Goal: Task Accomplishment & Management: Complete application form

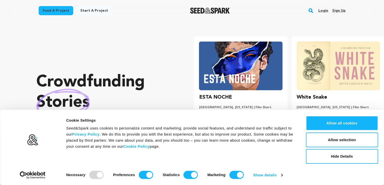
scroll to position [0, 101]
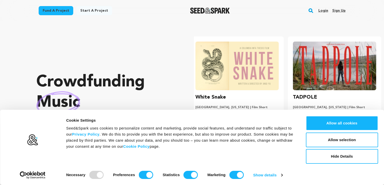
click at [162, 83] on p "Crowdfunding music that matters ." at bounding box center [105, 102] width 138 height 61
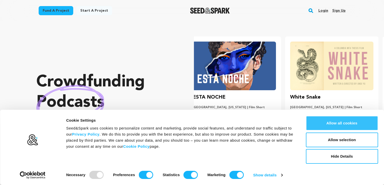
click at [334, 121] on button "Allow all cookies" at bounding box center [342, 123] width 72 height 15
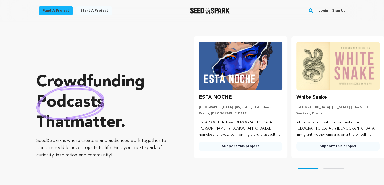
scroll to position [0, 0]
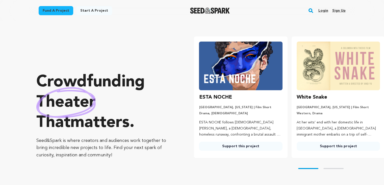
click at [336, 8] on link "Sign up" at bounding box center [338, 11] width 13 height 8
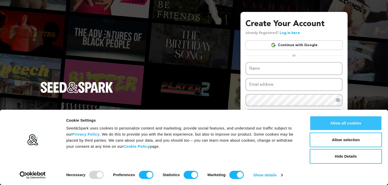
click at [338, 123] on button "Allow all cookies" at bounding box center [346, 123] width 72 height 15
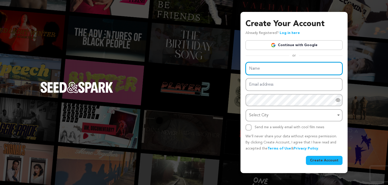
click at [300, 71] on input "Name" at bounding box center [294, 68] width 97 height 13
type input "Rachna Makeup Artist"
drag, startPoint x: 299, startPoint y: 67, endPoint x: 240, endPoint y: 74, distance: 59.8
click at [240, 74] on div "Create Your Account Already Registered? Log in here Continue with Google or eyJ…" at bounding box center [194, 92] width 388 height 185
click at [253, 70] on input "Name" at bounding box center [294, 68] width 97 height 13
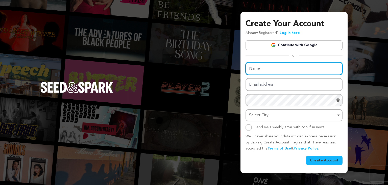
type input "Rachna Makeup Artist"
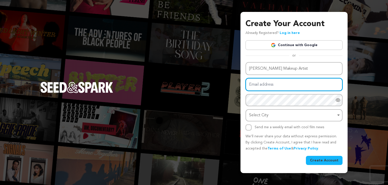
click at [271, 84] on input "Email address" at bounding box center [294, 84] width 97 height 13
type input "rachnabymakeupartist@gmail.com"
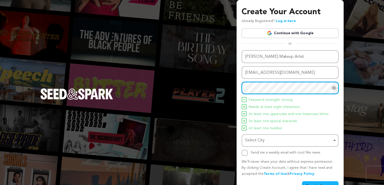
click at [266, 144] on div "Select City Remove item" at bounding box center [290, 139] width 92 height 9
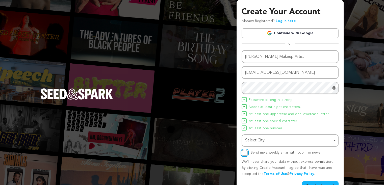
click at [247, 153] on input "Send me a weekly email with cool film news" at bounding box center [245, 152] width 6 height 6
checkbox input "true"
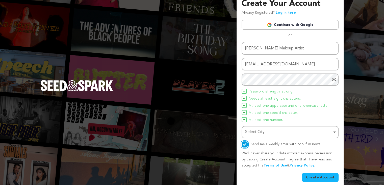
scroll to position [13, 0]
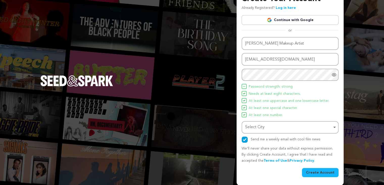
click at [330, 170] on button "Create Account" at bounding box center [320, 172] width 37 height 9
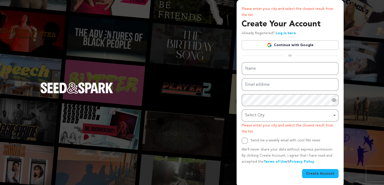
click at [300, 47] on link "Continue with Google" at bounding box center [290, 45] width 97 height 10
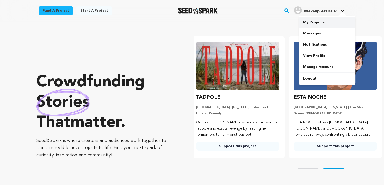
scroll to position [0, 101]
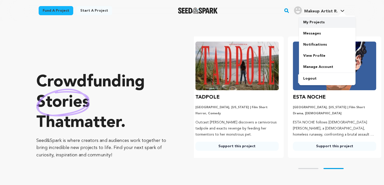
click at [318, 21] on link "My Projects" at bounding box center [327, 22] width 57 height 11
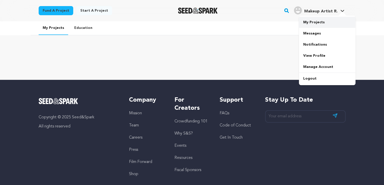
click at [307, 21] on link "My Projects" at bounding box center [327, 22] width 57 height 11
click at [330, 24] on link "My Projects" at bounding box center [327, 22] width 57 height 11
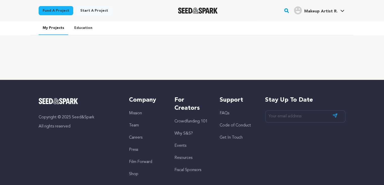
click at [89, 13] on link "Start a project" at bounding box center [94, 10] width 36 height 9
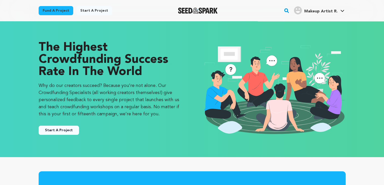
click at [302, 11] on img "Makeup Artist R.'s Profile" at bounding box center [298, 10] width 8 height 8
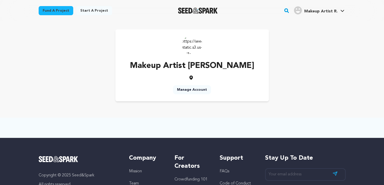
click at [192, 47] on img at bounding box center [192, 44] width 20 height 20
click at [302, 11] on img "Makeup Artist R.'s Profile" at bounding box center [298, 10] width 8 height 8
click at [304, 12] on div "Makeup Artist R." at bounding box center [315, 10] width 43 height 8
click at [310, 20] on link "My Projects" at bounding box center [327, 22] width 57 height 11
